Goal: Book appointment/travel/reservation

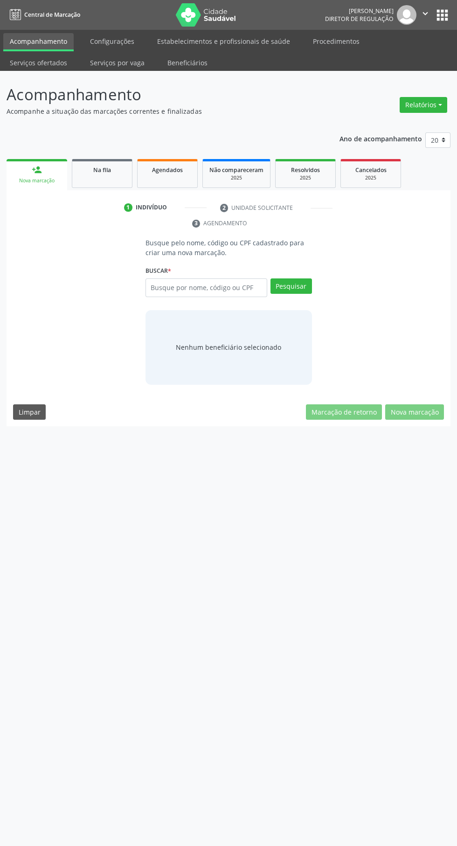
click at [189, 288] on input "text" at bounding box center [207, 287] width 122 height 19
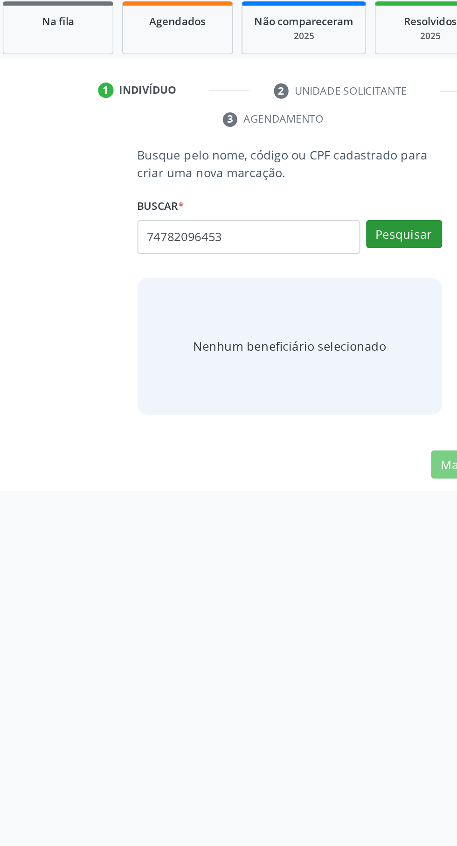
type input "74782096453"
click at [300, 289] on button "Pesquisar" at bounding box center [292, 286] width 42 height 16
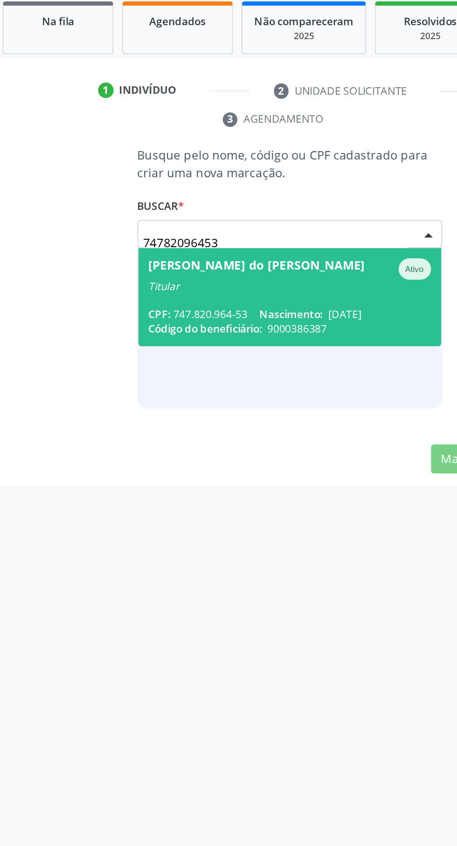
click at [221, 329] on span "Nascimento:" at bounding box center [229, 330] width 35 height 8
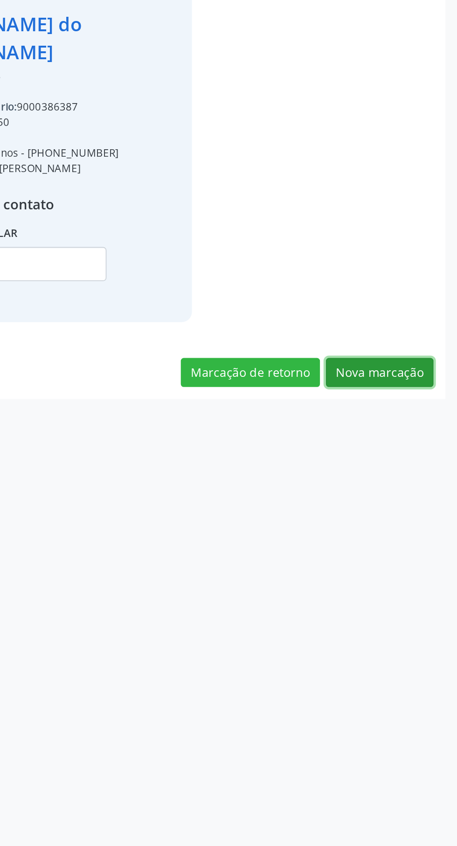
click at [424, 536] on button "Nova marcação" at bounding box center [414, 532] width 59 height 16
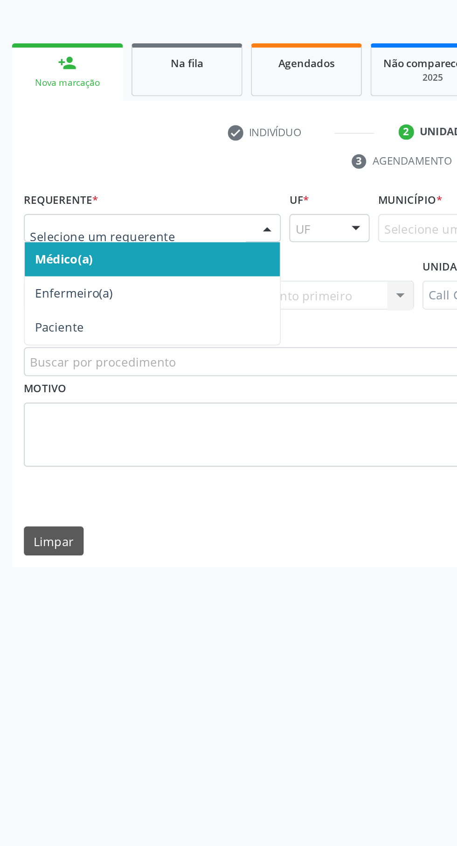
click at [43, 317] on span "Paciente" at bounding box center [32, 314] width 27 height 9
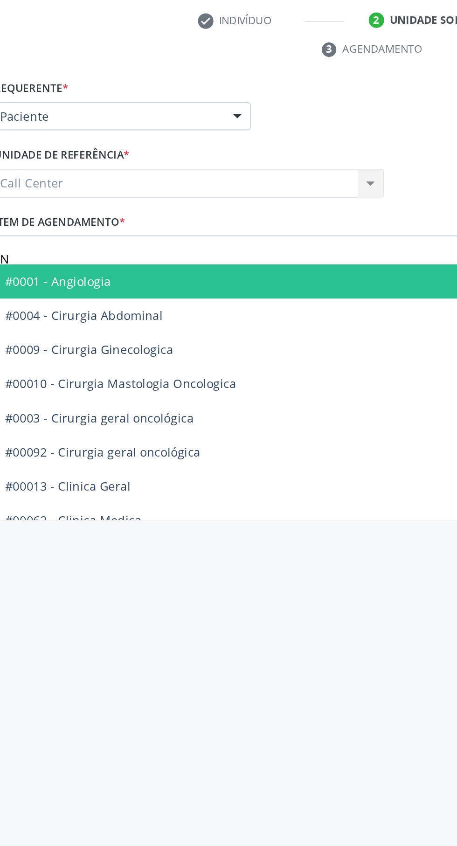
type input "Ne"
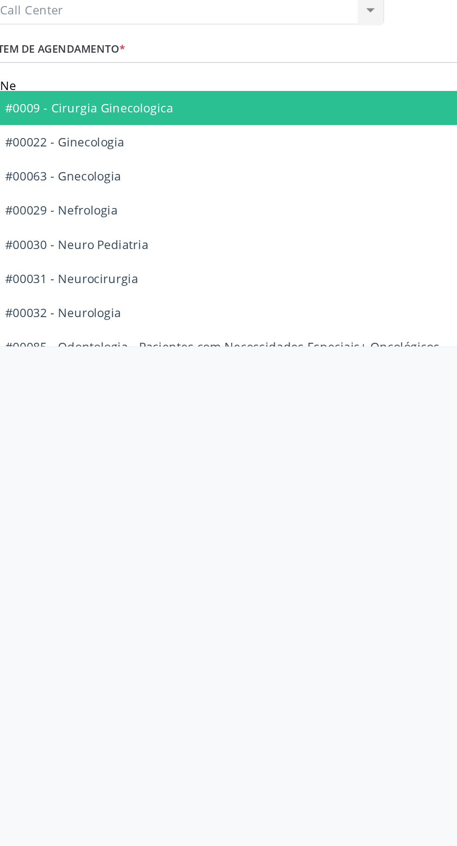
click at [67, 464] on span "#00032 - Neurologia" at bounding box center [50, 462] width 63 height 9
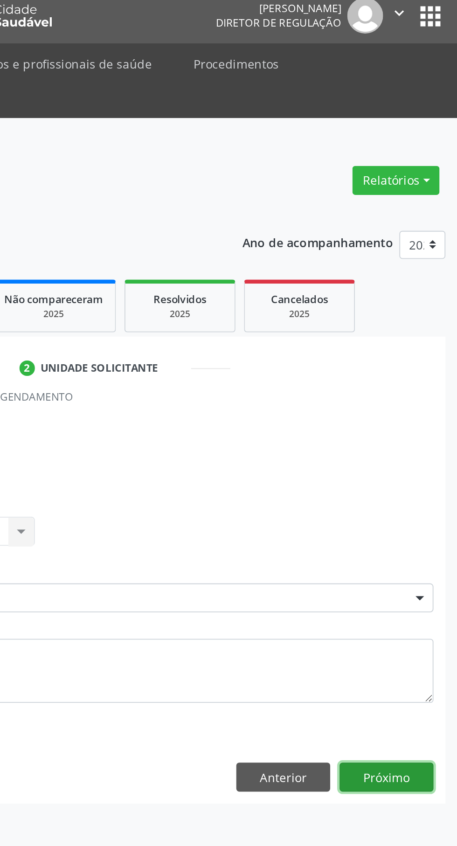
click at [421, 433] on button "Próximo" at bounding box center [418, 431] width 51 height 16
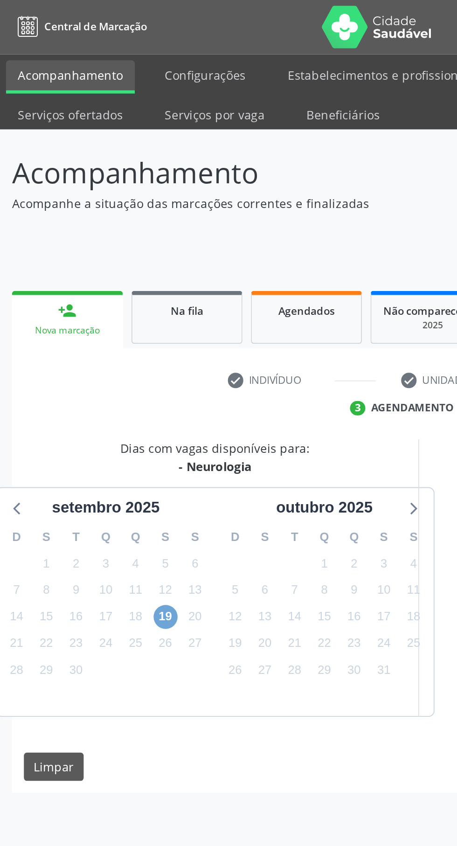
click at [90, 338] on span "19" at bounding box center [90, 337] width 13 height 13
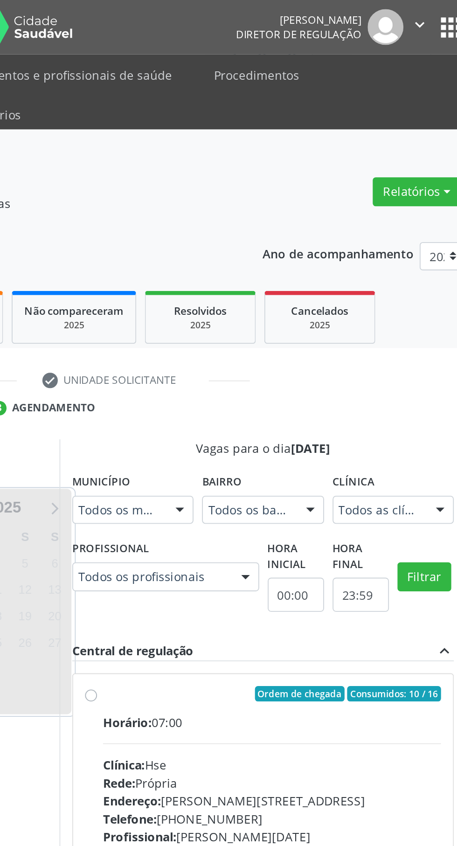
click at [412, 275] on div "Dias com vagas disponíveis para: - [GEOGRAPHIC_DATA] [GEOGRAPHIC_DATA] [DATE] D…" at bounding box center [229, 394] width 444 height 308
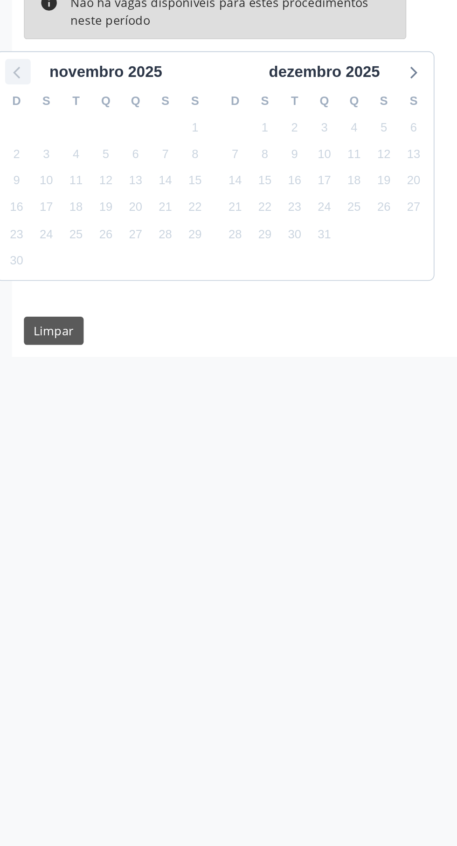
click at [9, 317] on icon at bounding box center [10, 314] width 12 height 12
